Goal: Register for event/course

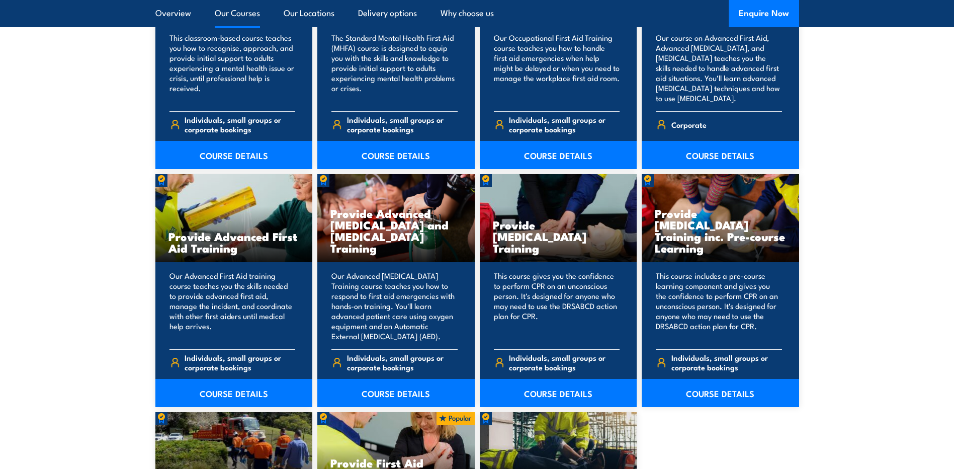
scroll to position [1258, 0]
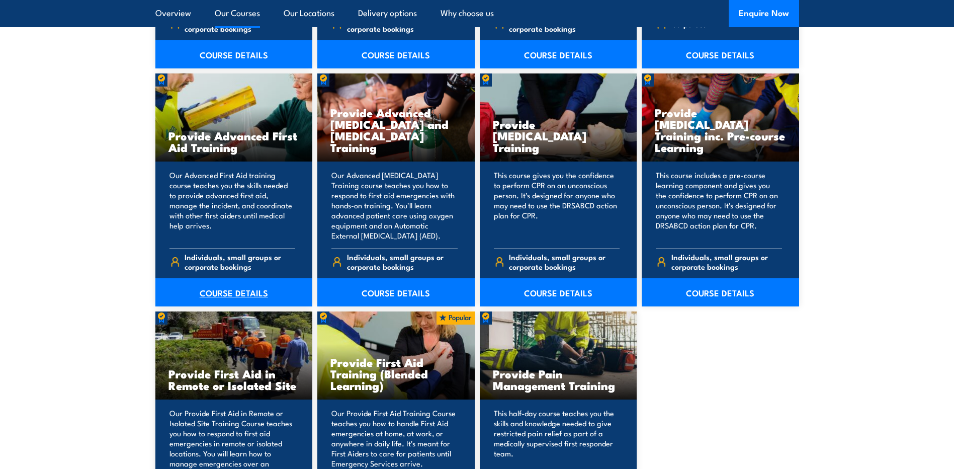
click at [233, 290] on link "COURSE DETAILS" at bounding box center [233, 292] width 157 height 28
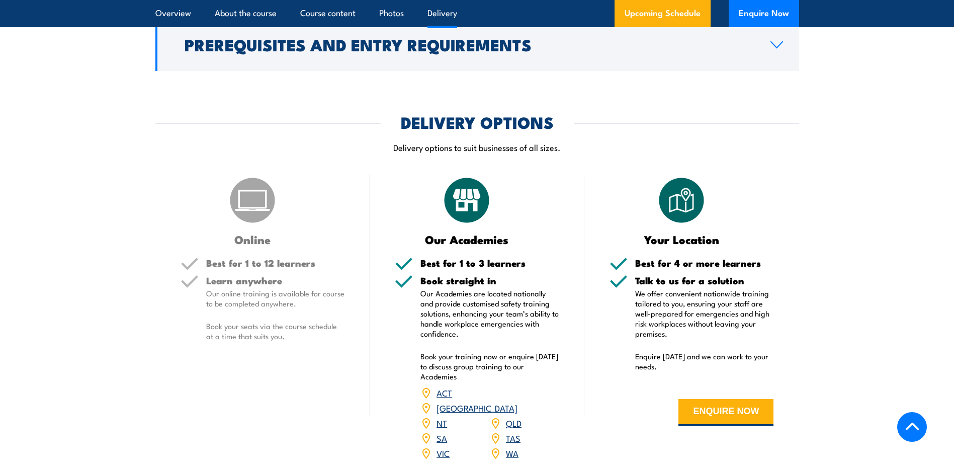
scroll to position [1207, 0]
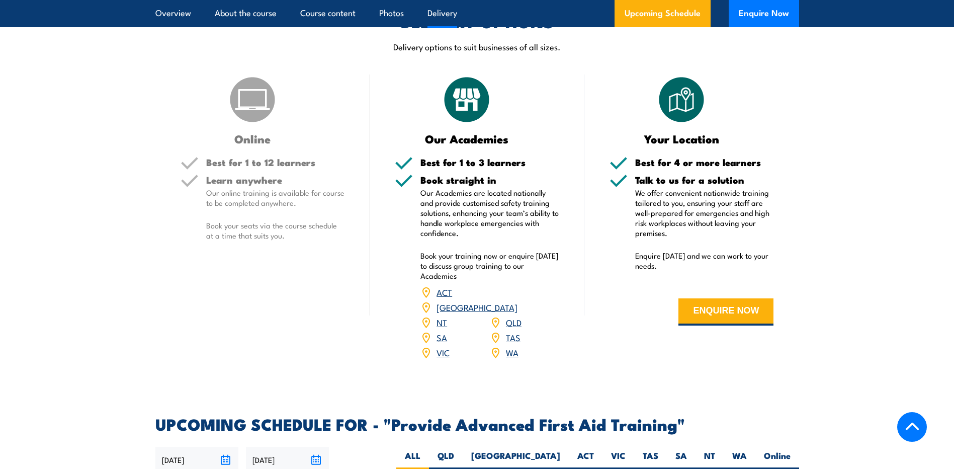
click at [552, 450] on label "NSW" at bounding box center [516, 460] width 106 height 20
click at [560, 450] on input "NSW" at bounding box center [563, 453] width 7 height 7
radio input "true"
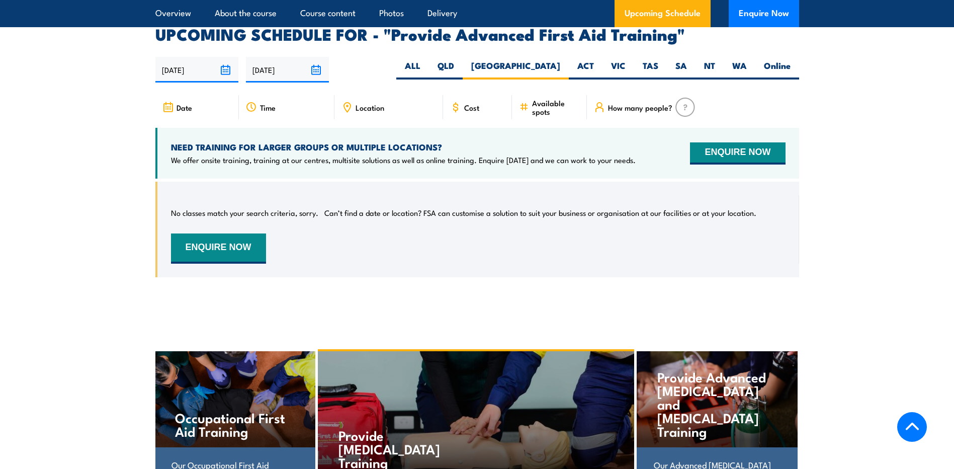
scroll to position [1497, 0]
